Goal: Information Seeking & Learning: Learn about a topic

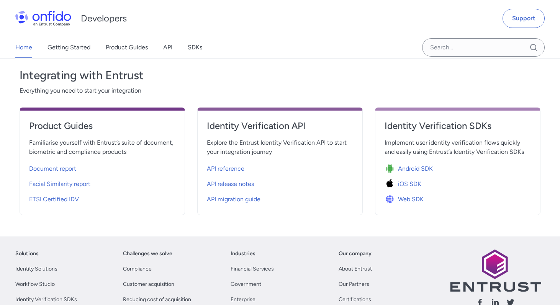
scroll to position [259, 0]
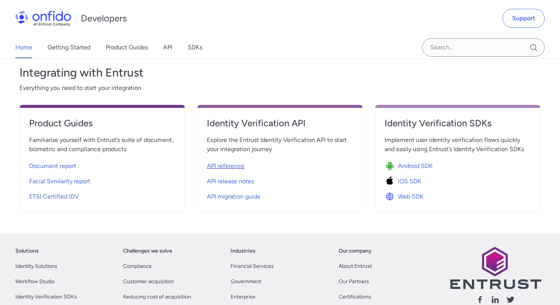
click at [235, 167] on span "API reference" at bounding box center [226, 166] width 38 height 9
select select "http"
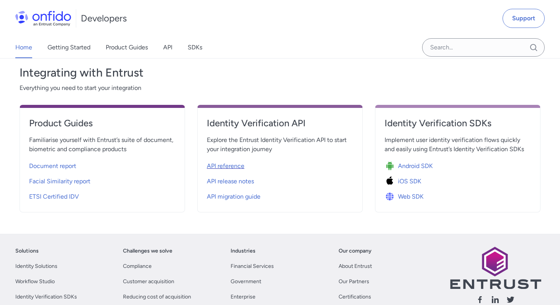
select select "http"
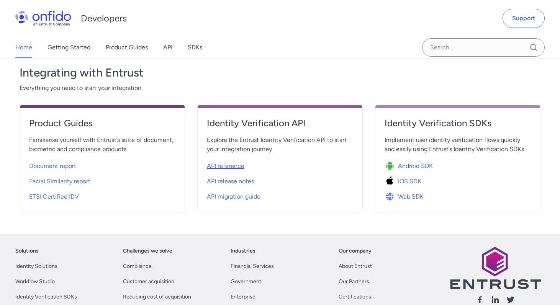
select select "http"
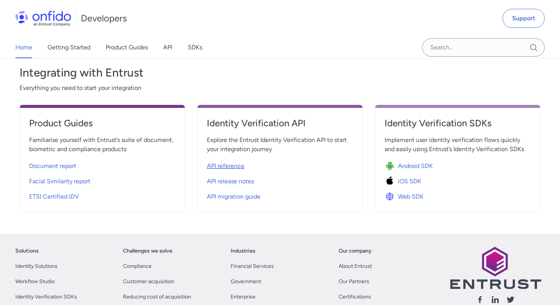
select select "http"
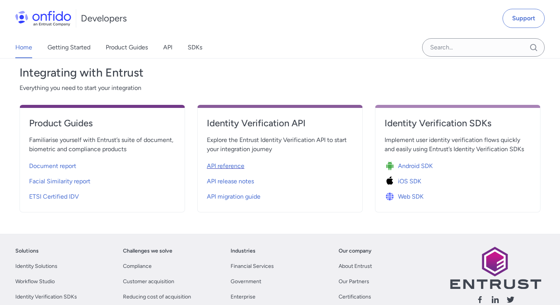
select select "http"
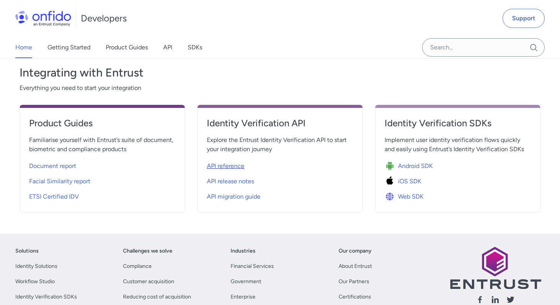
select select "http"
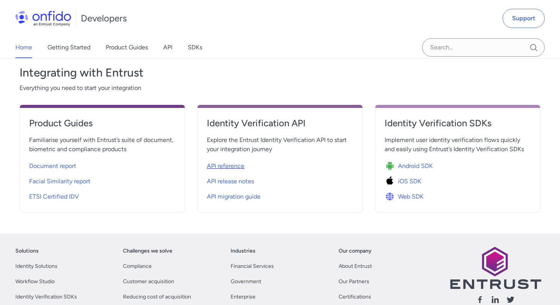
select select "http"
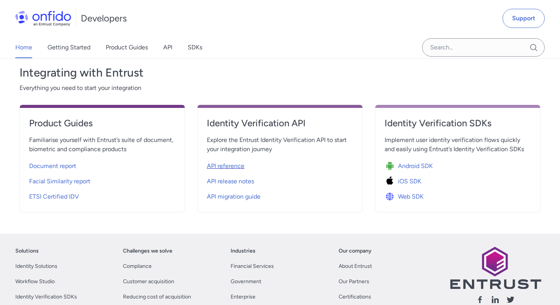
select select "http"
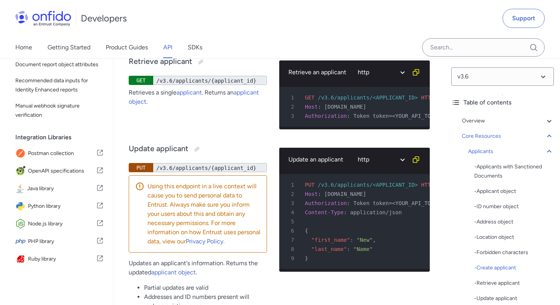
scroll to position [12066, 0]
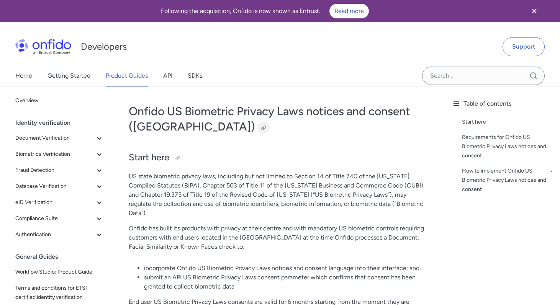
click at [260, 125] on div at bounding box center [263, 128] width 6 height 6
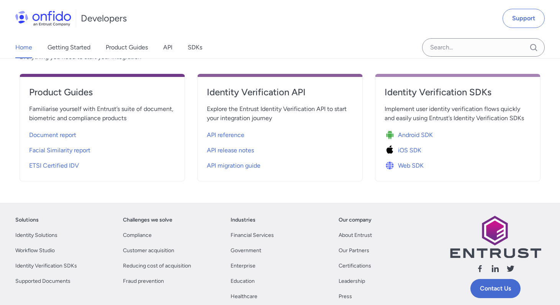
scroll to position [263, 0]
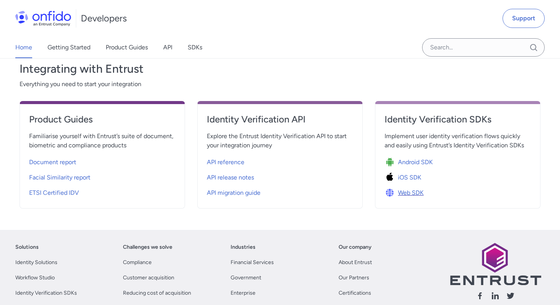
click at [401, 192] on span "Web SDK" at bounding box center [411, 192] width 26 height 9
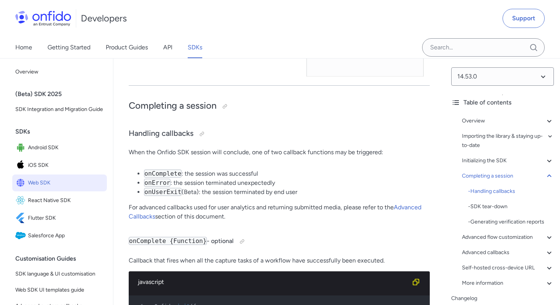
scroll to position [7607, 0]
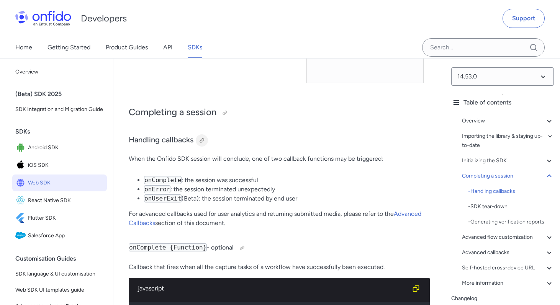
click at [203, 138] on div at bounding box center [202, 141] width 6 height 6
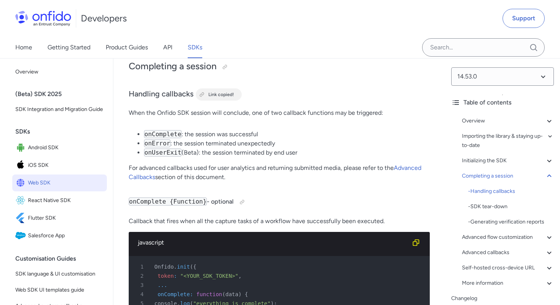
scroll to position [7684, 0]
